Goal: Task Accomplishment & Management: Complete application form

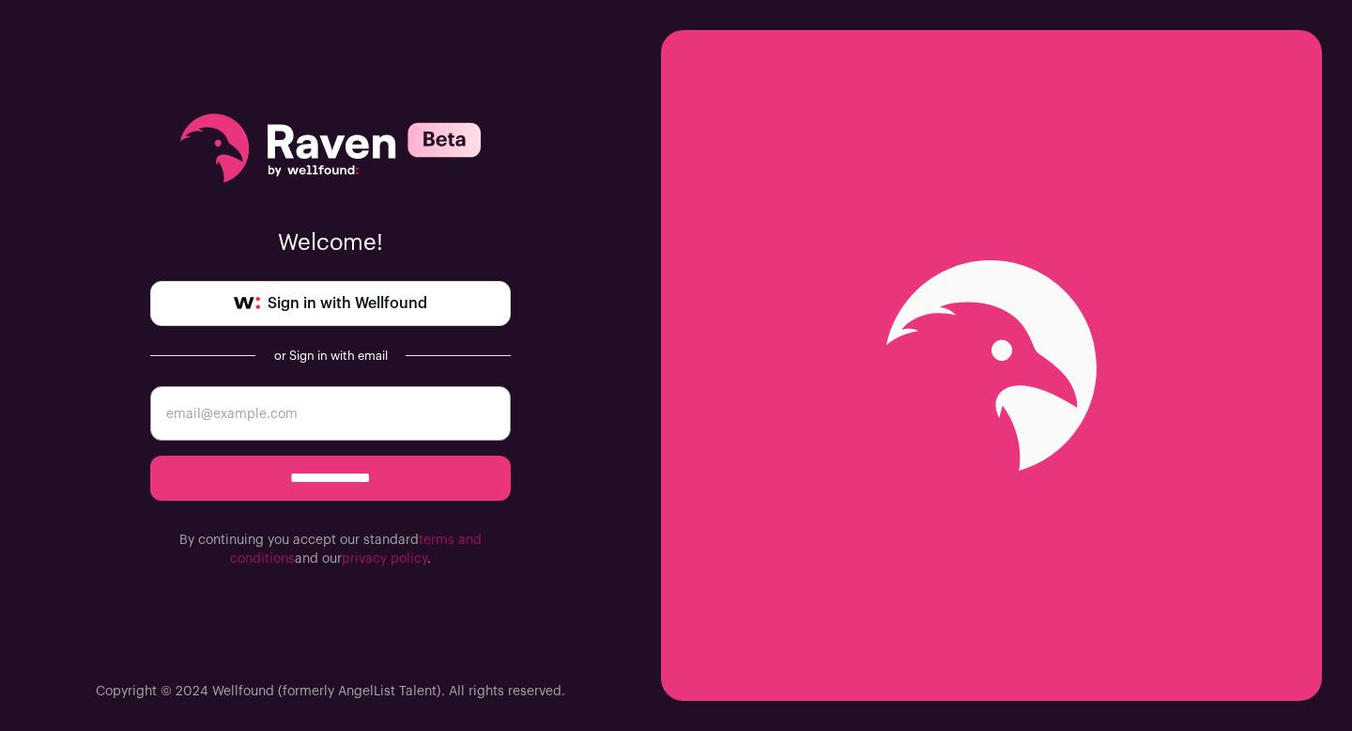
click at [357, 397] on input "email" at bounding box center [330, 413] width 361 height 54
click at [351, 410] on input "email" at bounding box center [330, 413] width 361 height 54
type input "theran.brigowatz@gmail.com"
click at [150, 456] on input "**********" at bounding box center [330, 478] width 361 height 45
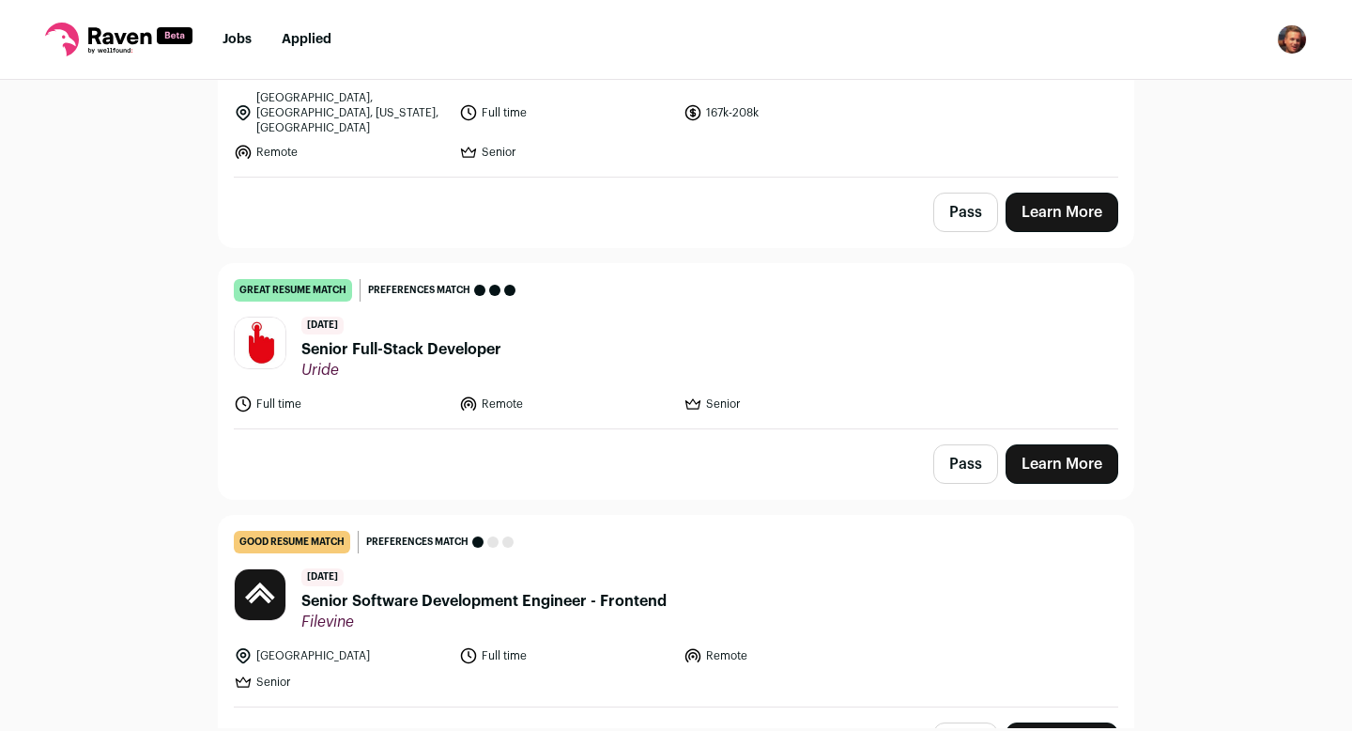
scroll to position [615, 0]
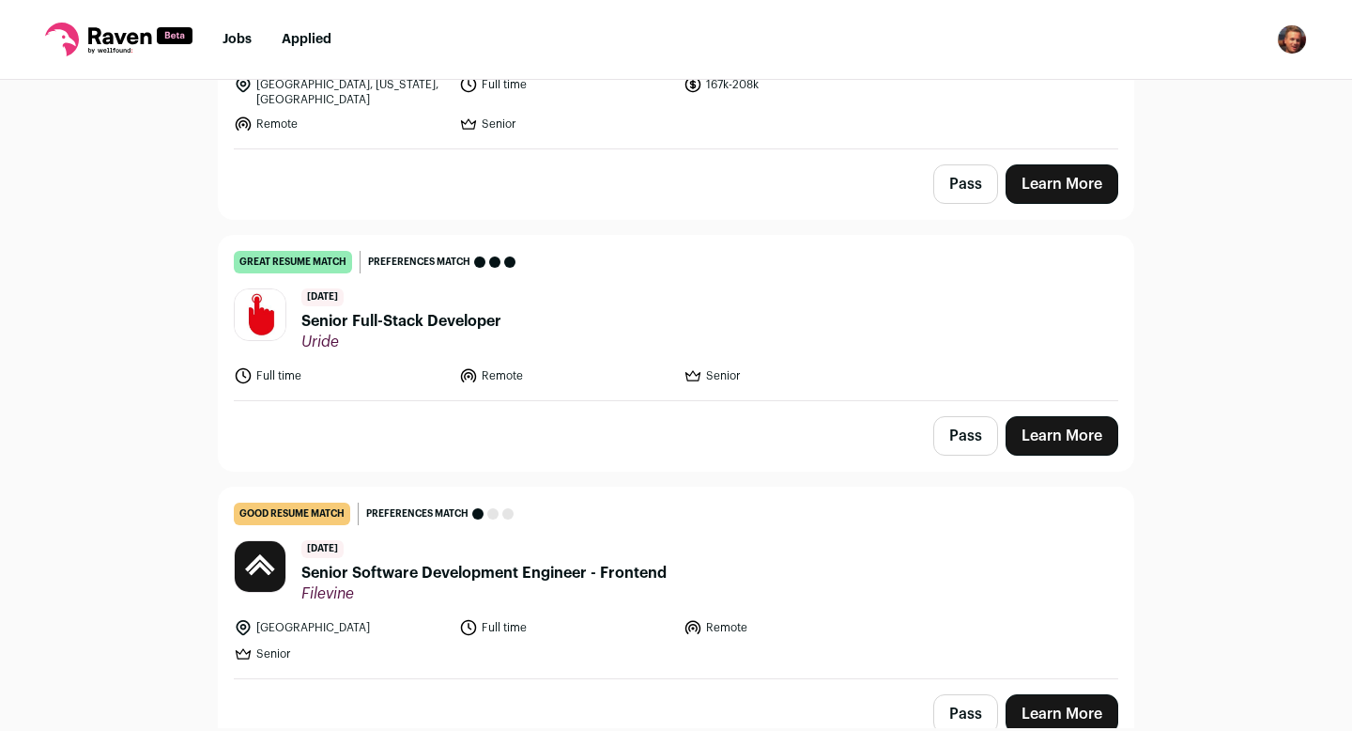
click at [482, 314] on span "Senior Full-Stack Developer" at bounding box center [401, 321] width 200 height 23
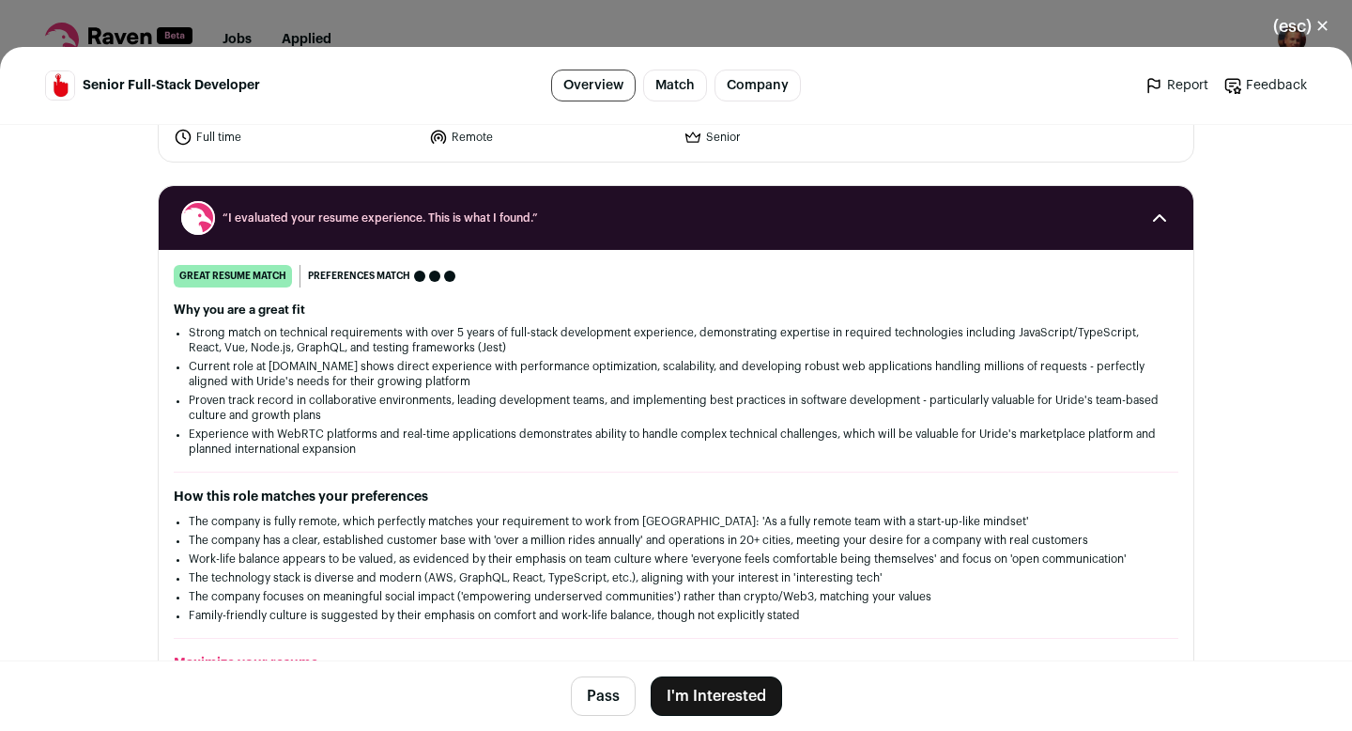
scroll to position [202, 0]
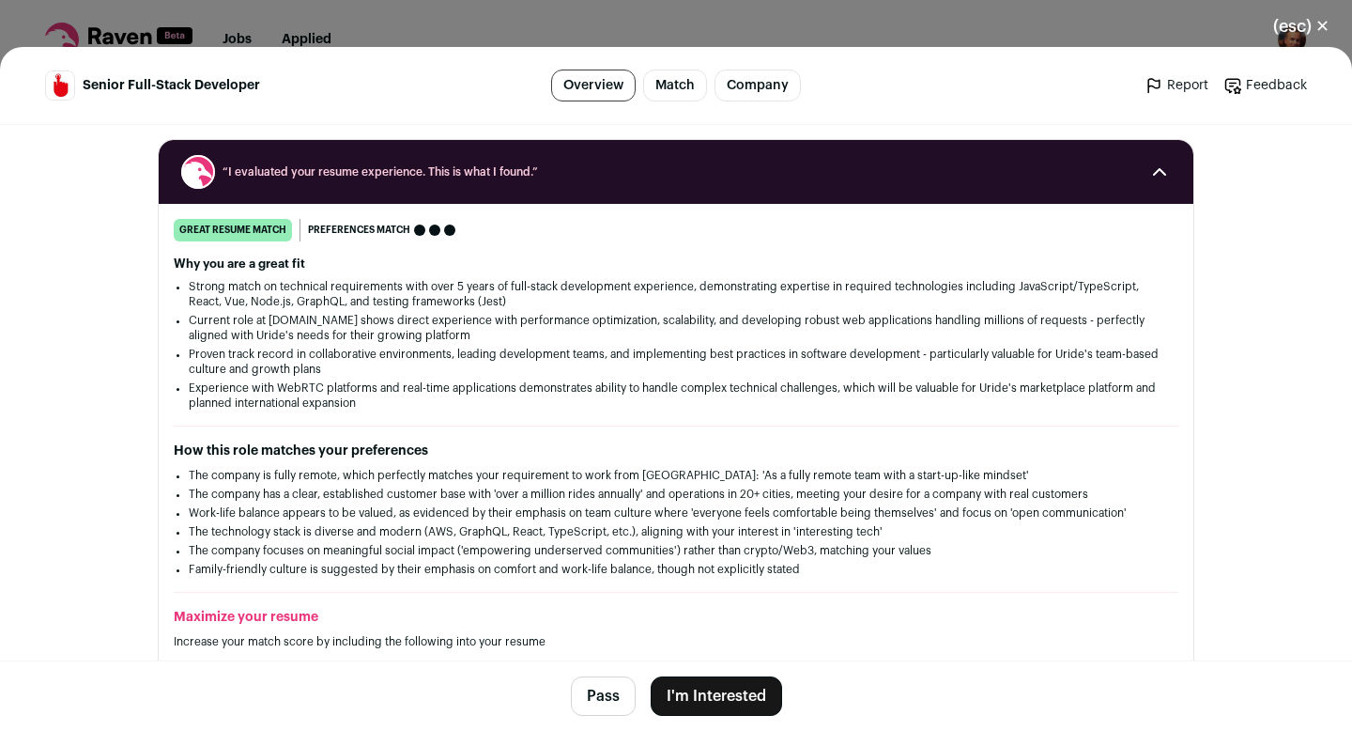
click at [701, 688] on button "I'm Interested" at bounding box center [716, 695] width 131 height 39
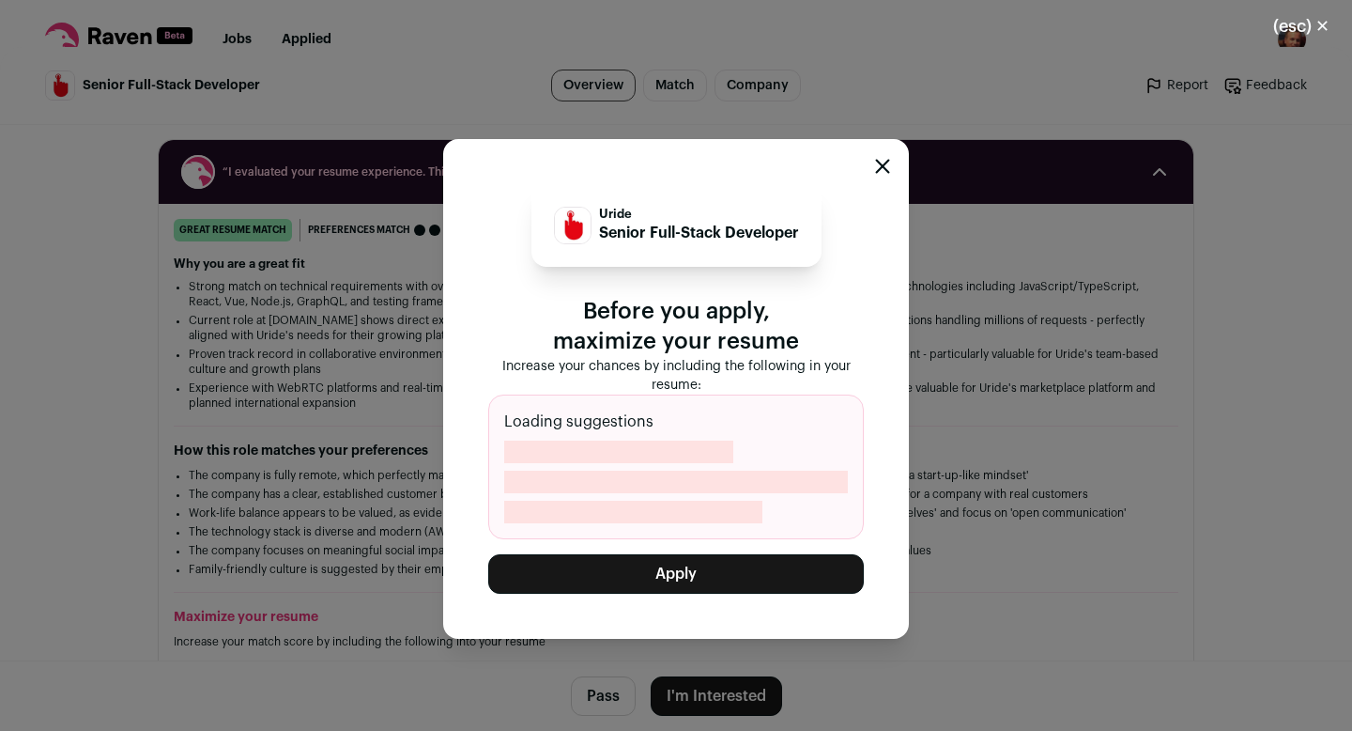
click at [683, 588] on button "Apply" at bounding box center [676, 573] width 376 height 39
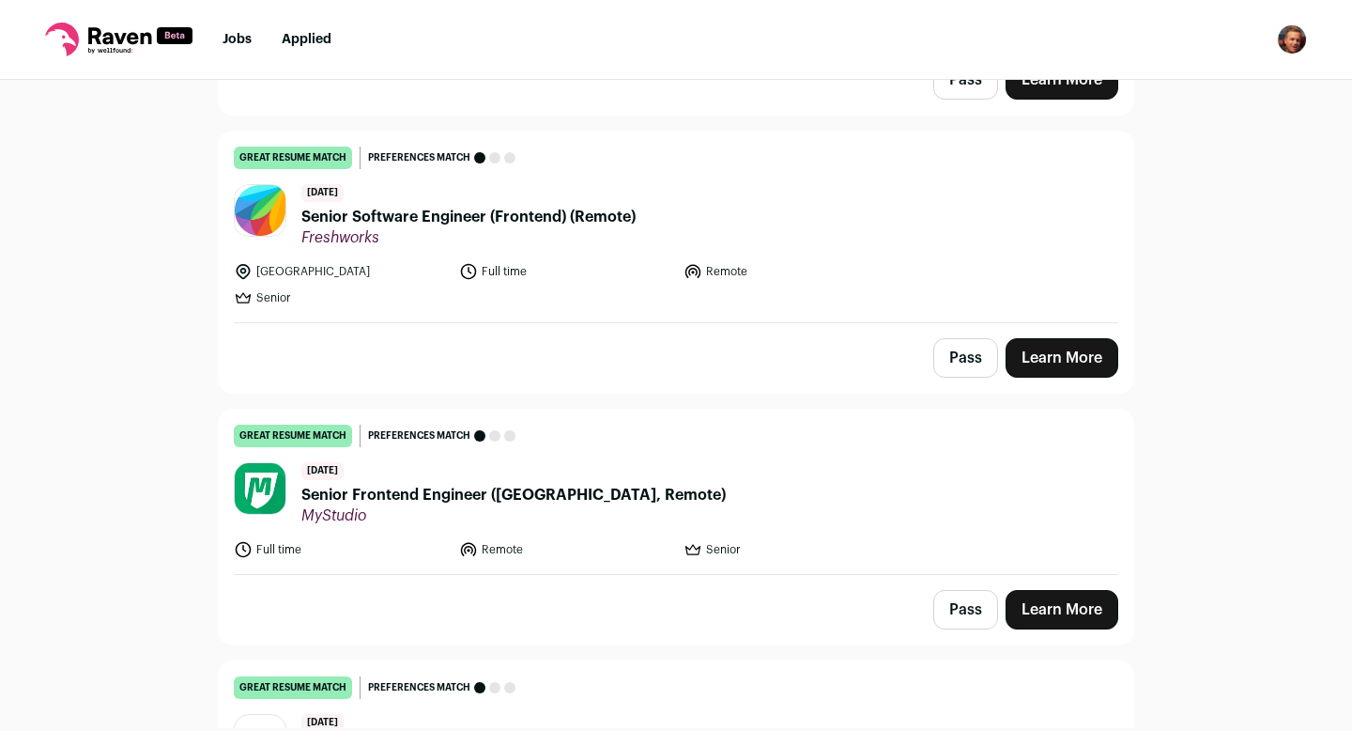
scroll to position [1828, 0]
